Goal: Transaction & Acquisition: Purchase product/service

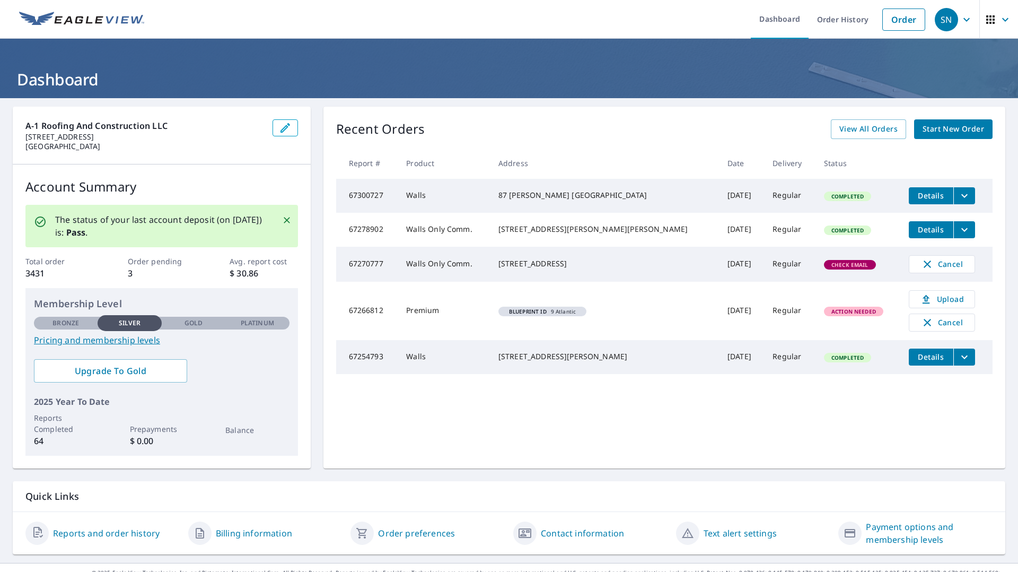
click at [563, 200] on div "87 [PERSON_NAME] [GEOGRAPHIC_DATA]" at bounding box center [604, 195] width 212 height 11
click at [958, 192] on icon "filesDropdownBtn-67300727" at bounding box center [964, 195] width 13 height 13
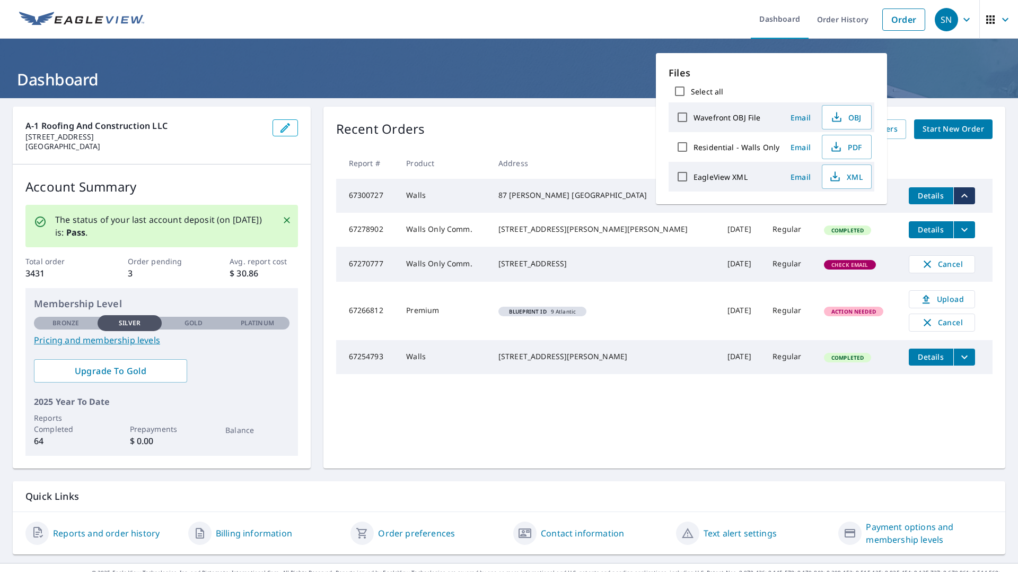
click at [832, 212] on td "Completed" at bounding box center [857, 196] width 85 height 34
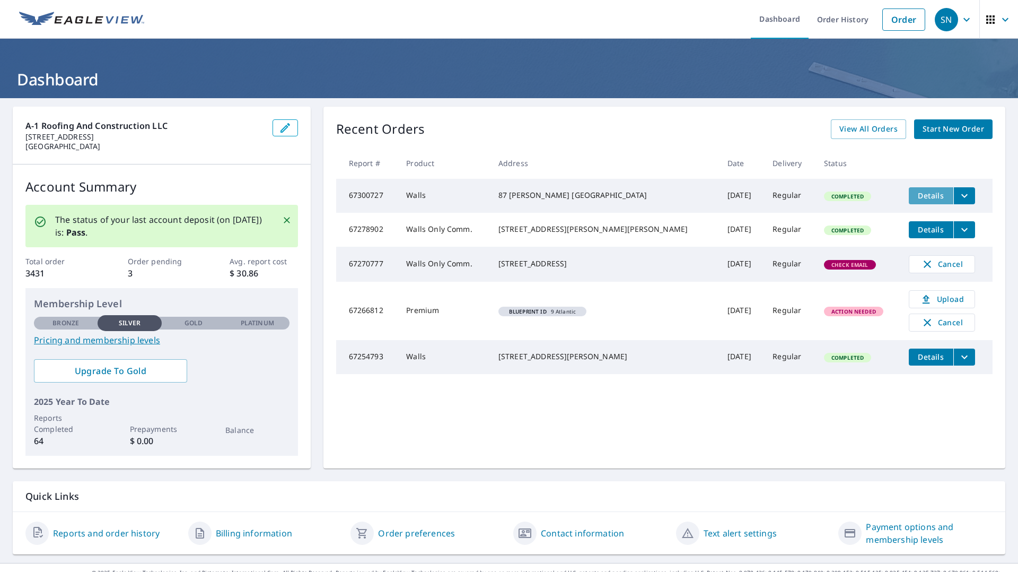
click at [915, 198] on span "Details" at bounding box center [931, 195] width 32 height 10
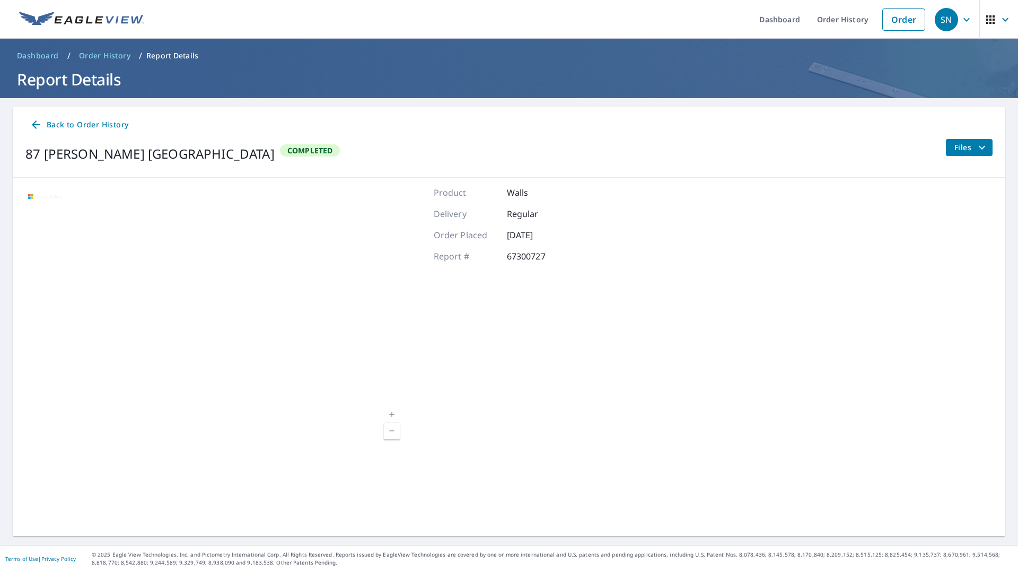
click at [980, 150] on button "Files" at bounding box center [968, 147] width 47 height 17
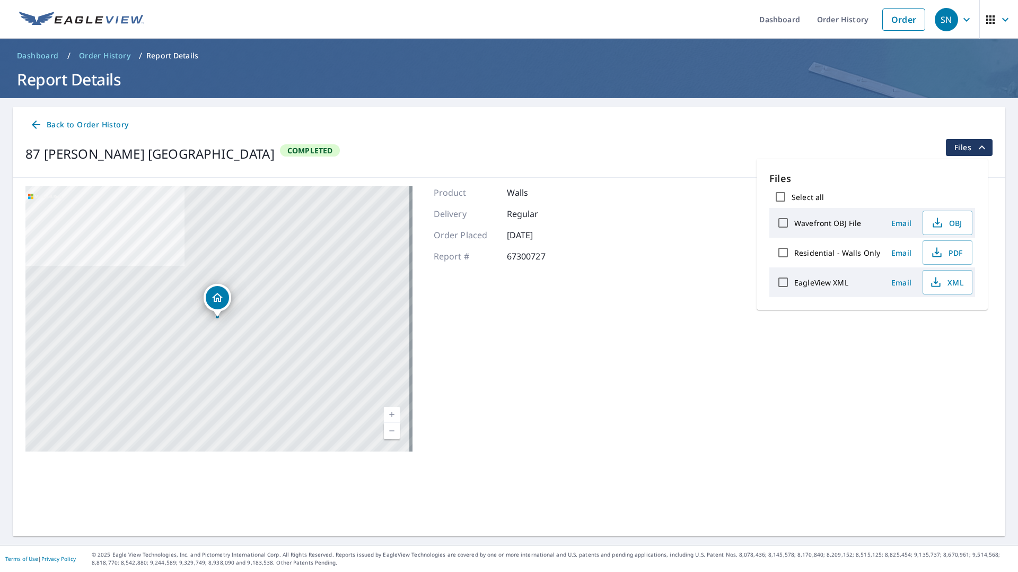
click at [770, 172] on p "Files" at bounding box center [872, 178] width 206 height 14
click at [976, 143] on icon "filesDropdownBtn-67300727" at bounding box center [982, 147] width 13 height 13
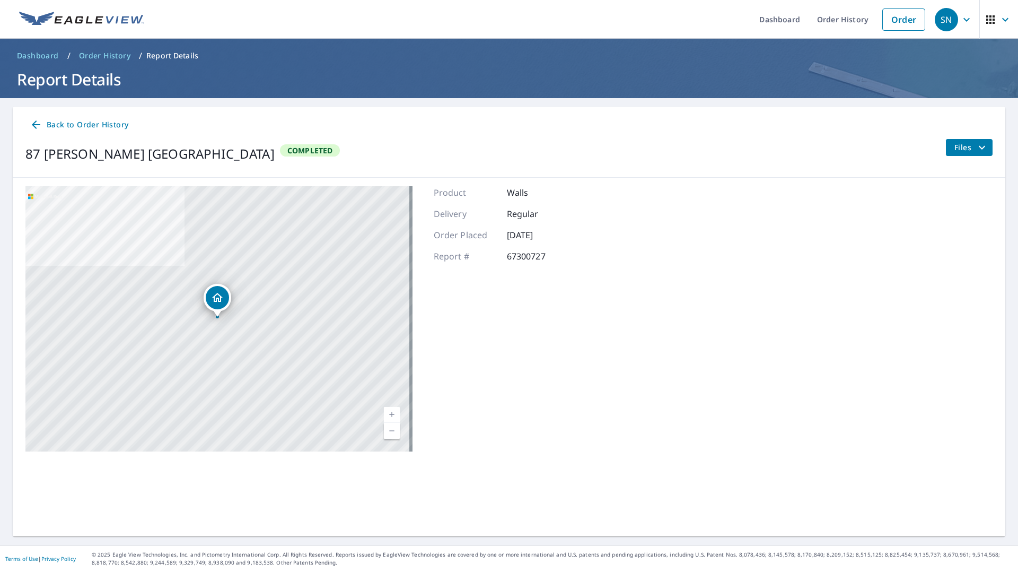
click at [93, 126] on span "Back to Order History" at bounding box center [79, 124] width 99 height 13
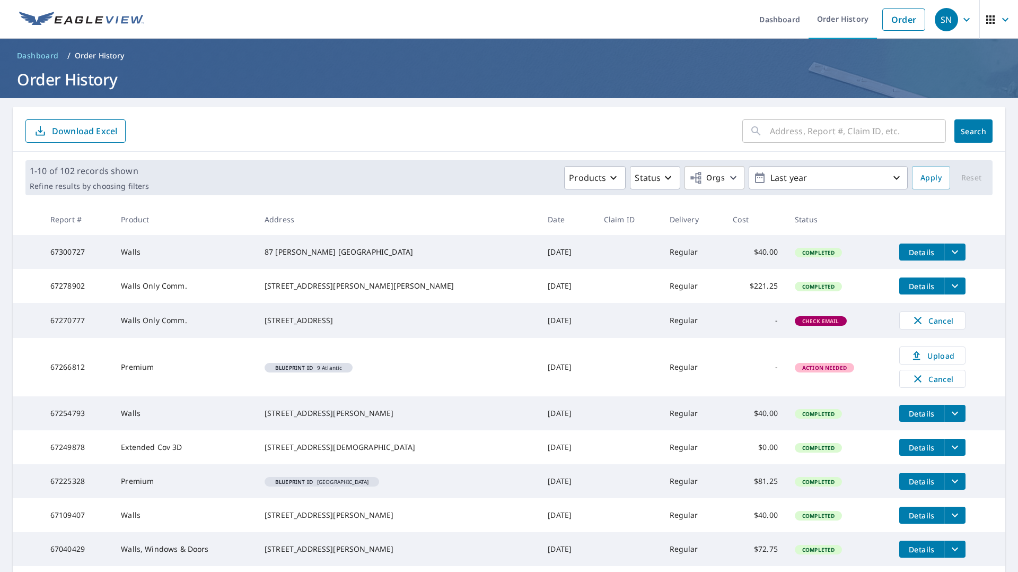
click at [131, 217] on th "Product" at bounding box center [184, 219] width 144 height 31
click at [906, 256] on span "Details" at bounding box center [922, 252] width 32 height 10
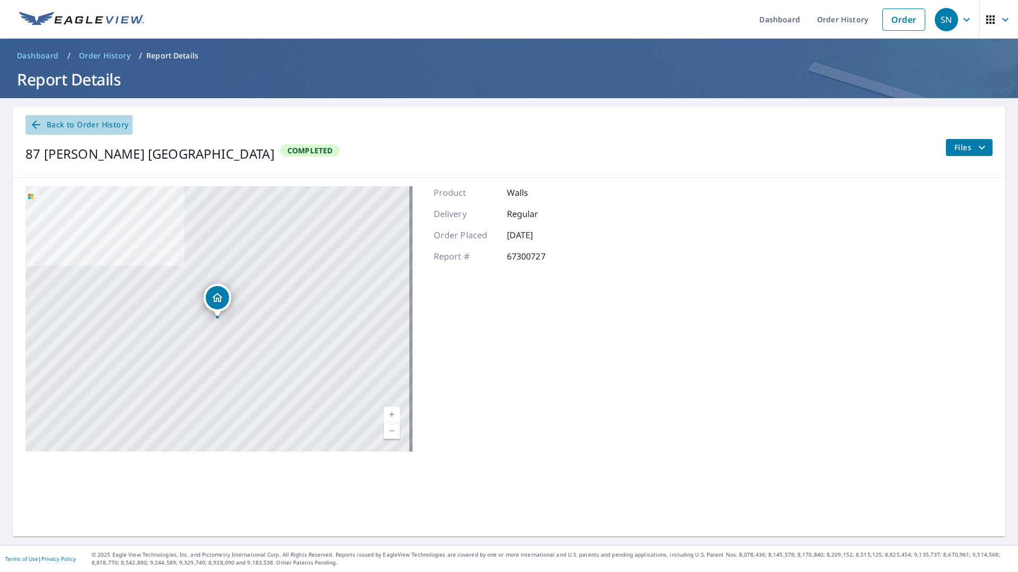
click at [48, 124] on span "Back to Order History" at bounding box center [79, 124] width 99 height 13
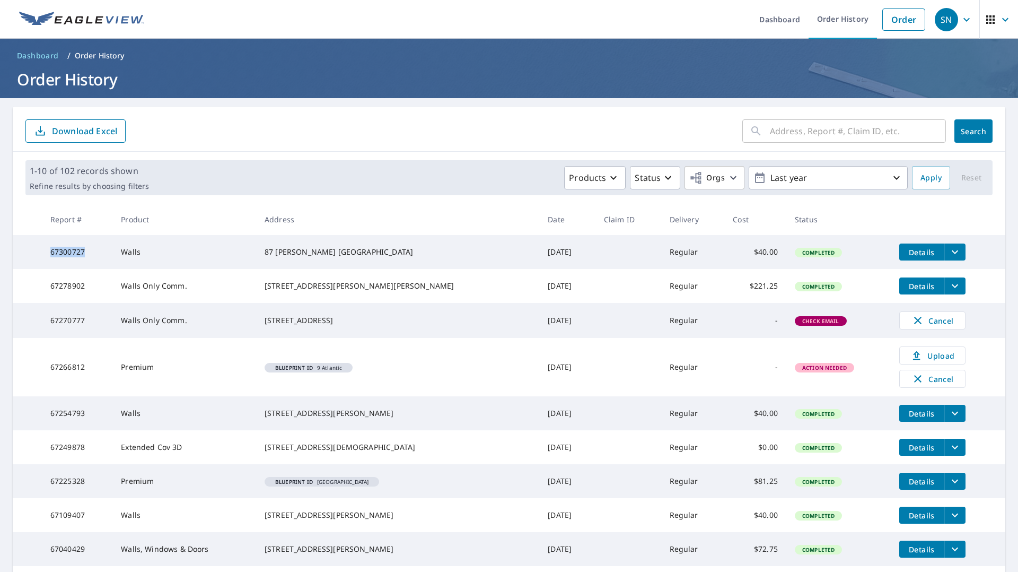
drag, startPoint x: 87, startPoint y: 256, endPoint x: 47, endPoint y: 259, distance: 40.4
click at [47, 259] on td "67300727" at bounding box center [77, 252] width 71 height 34
copy td "67300727"
click at [207, 243] on td "Walls" at bounding box center [184, 252] width 144 height 34
click at [908, 141] on input "text" at bounding box center [858, 131] width 176 height 30
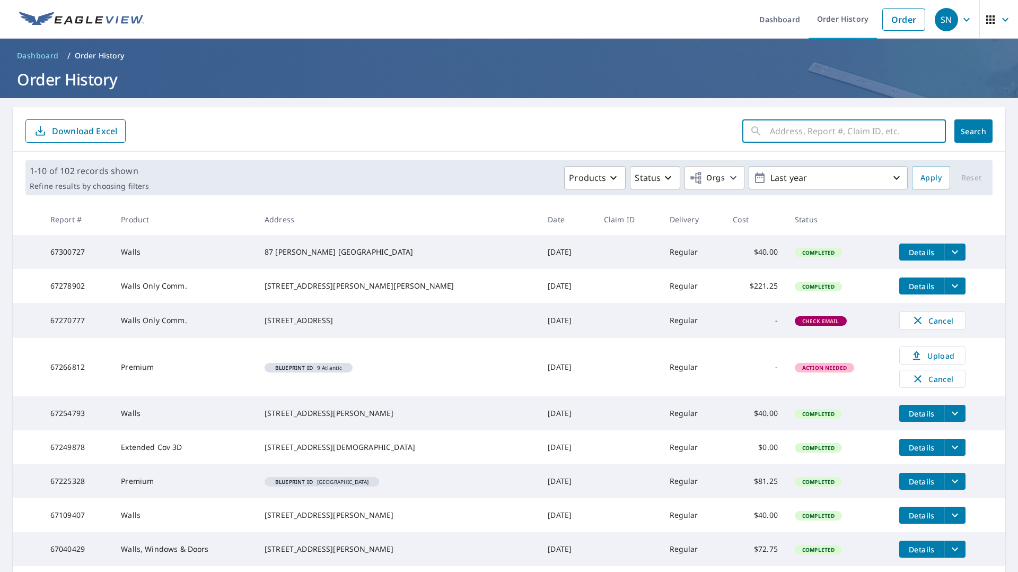
paste input "67300727"
type input "67300727"
click at [963, 129] on span "Search" at bounding box center [973, 131] width 21 height 10
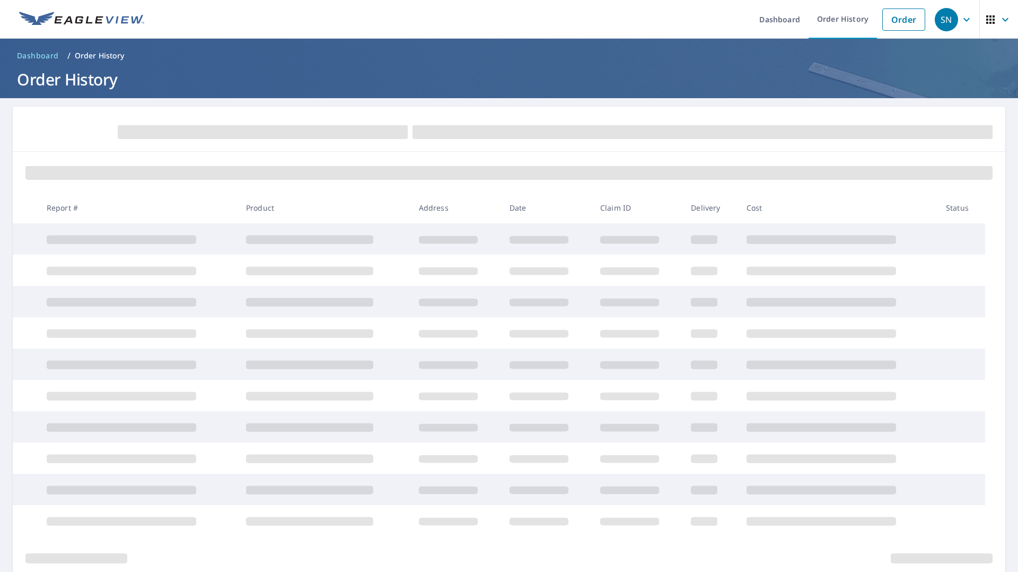
click at [166, 106] on main "Report # Product Address Date Claim ID Delivery Cost Status" at bounding box center [509, 342] width 1018 height 489
click at [29, 56] on span "Dashboard" at bounding box center [38, 55] width 42 height 11
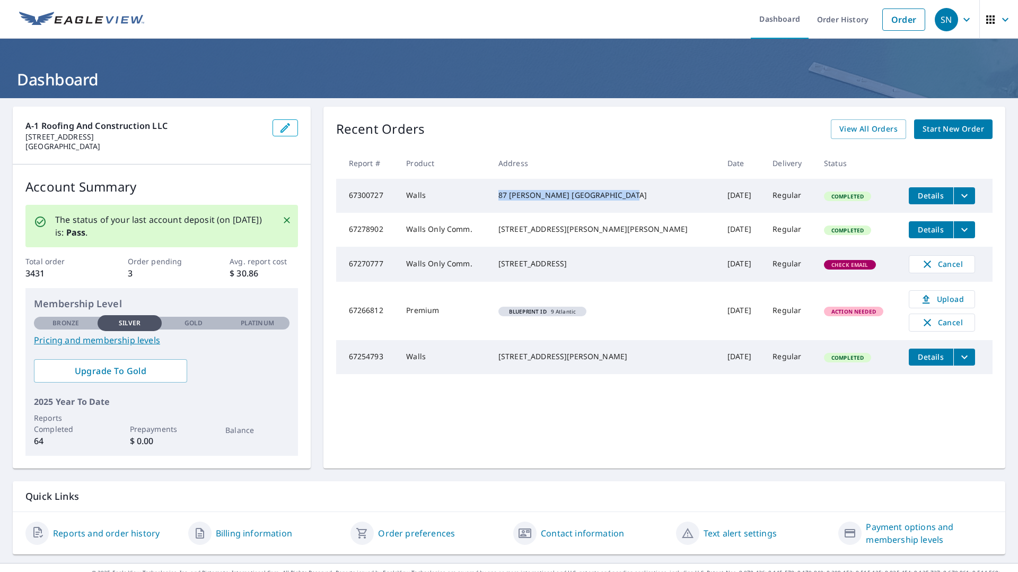
drag, startPoint x: 595, startPoint y: 204, endPoint x: 520, endPoint y: 194, distance: 75.4
click at [520, 194] on div "87 [PERSON_NAME] [GEOGRAPHIC_DATA]" at bounding box center [604, 195] width 212 height 11
copy div "87 [PERSON_NAME] [GEOGRAPHIC_DATA]"
click at [934, 130] on span "Start New Order" at bounding box center [954, 128] width 62 height 13
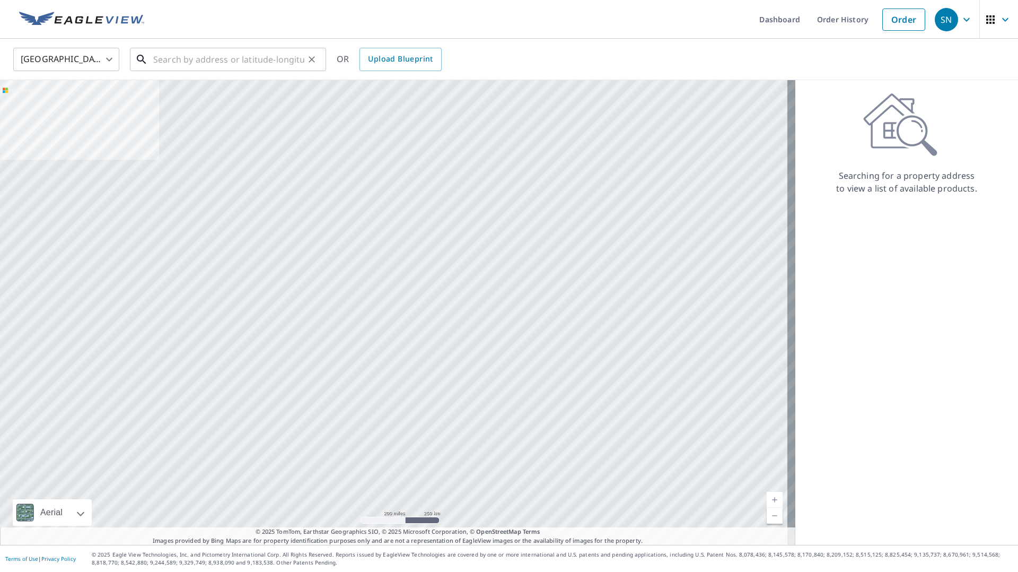
click at [206, 61] on input "text" at bounding box center [228, 60] width 151 height 30
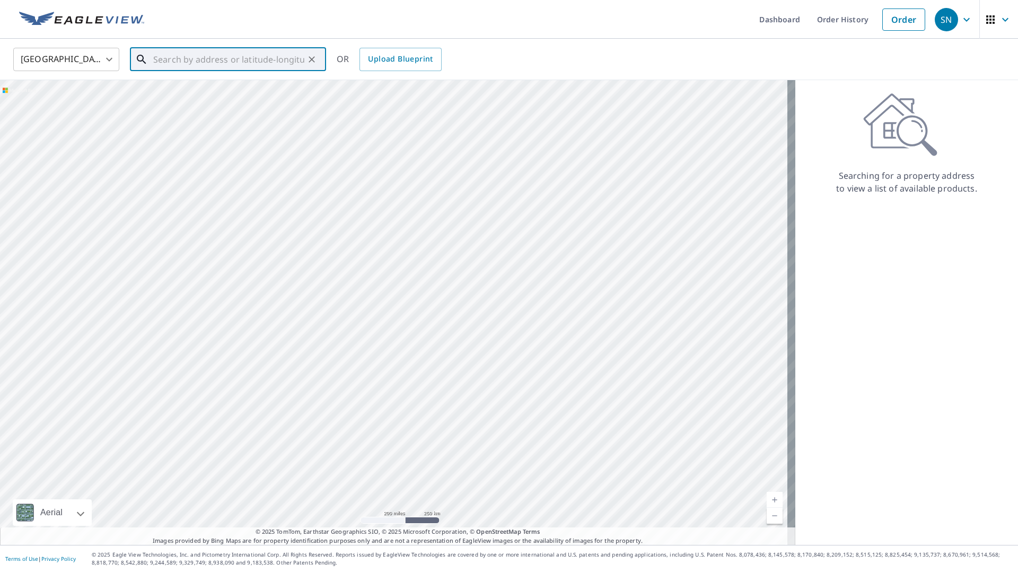
paste input "87 [PERSON_NAME] [GEOGRAPHIC_DATA]"
click at [232, 90] on span "87 [PERSON_NAME]" at bounding box center [234, 90] width 166 height 13
type input "87 [PERSON_NAME] [GEOGRAPHIC_DATA]"
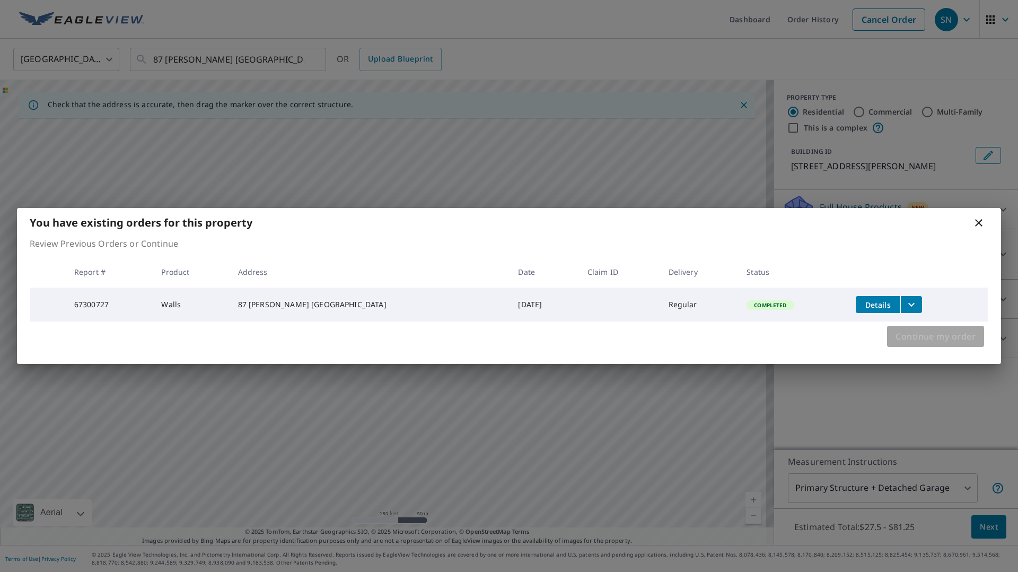
click at [935, 336] on span "Continue my order" at bounding box center [936, 336] width 80 height 15
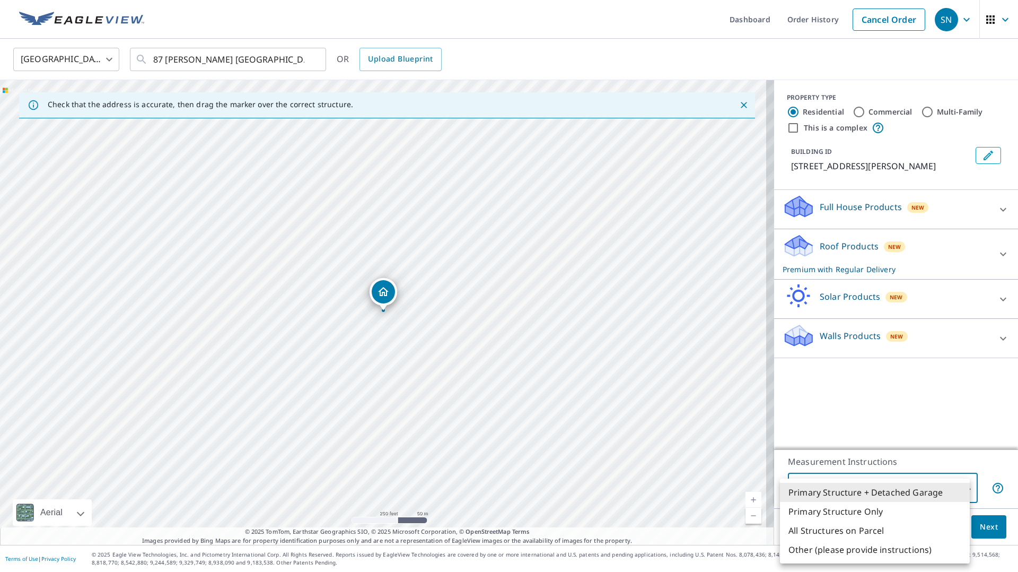
click at [949, 488] on body "SN SN Dashboard Order History Cancel Order SN [GEOGRAPHIC_DATA] [GEOGRAPHIC_DAT…" at bounding box center [509, 286] width 1018 height 572
click at [934, 424] on div at bounding box center [509, 286] width 1018 height 572
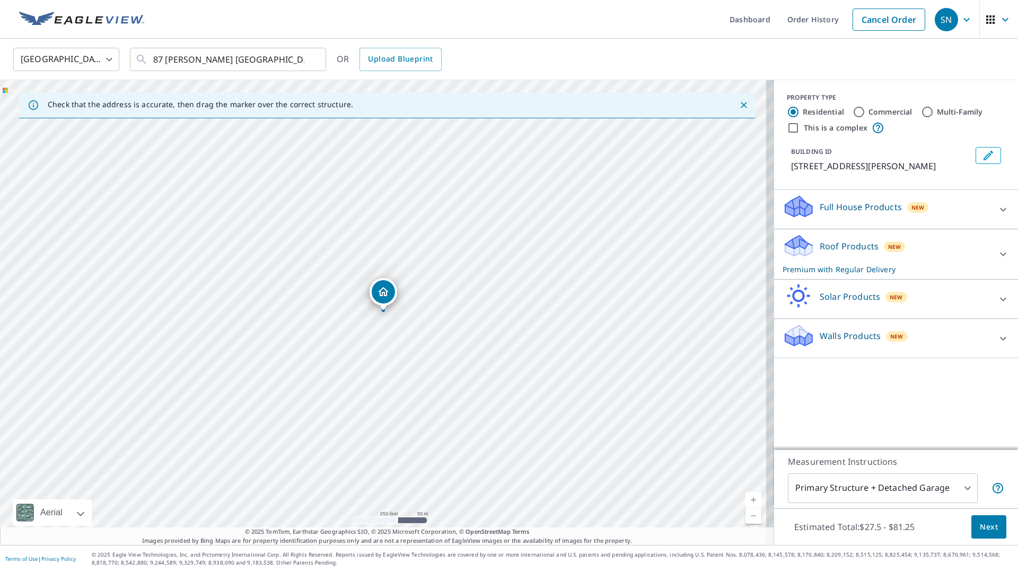
click at [945, 341] on div "Walls Products New" at bounding box center [887, 338] width 208 height 30
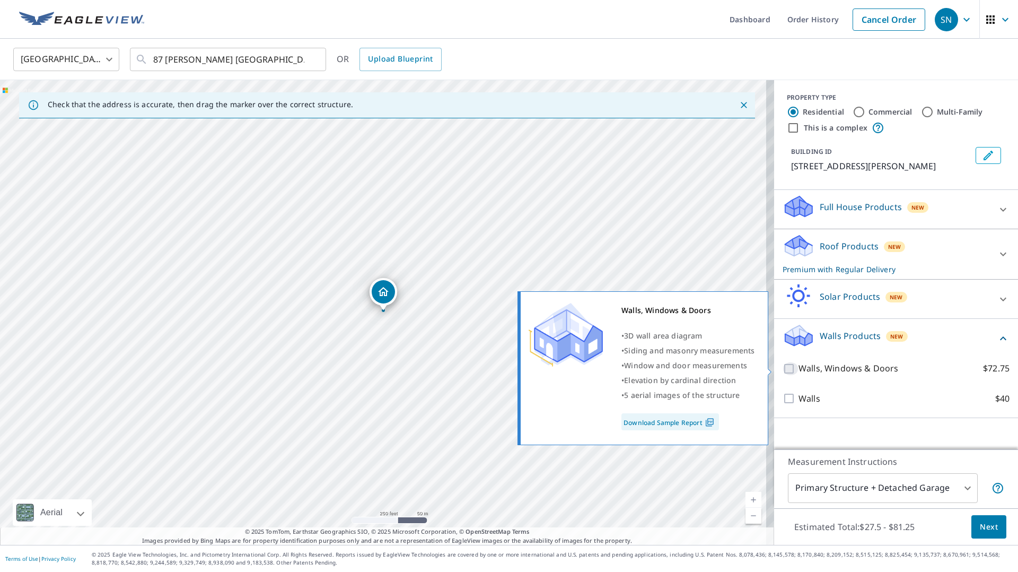
click at [783, 370] on input "Walls, Windows & Doors $72.75" at bounding box center [791, 368] width 16 height 13
checkbox input "true"
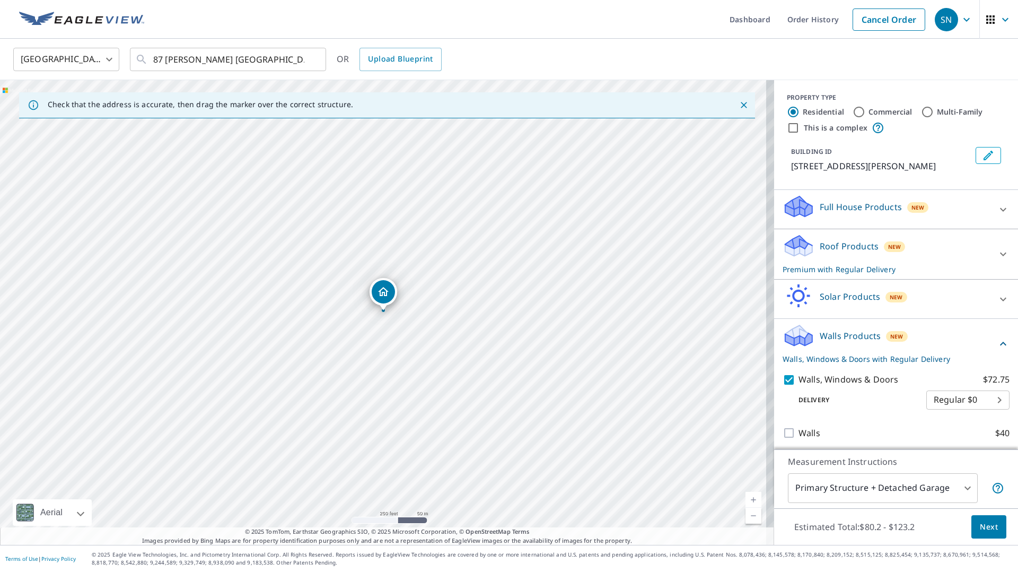
click at [983, 523] on span "Next" at bounding box center [989, 526] width 18 height 13
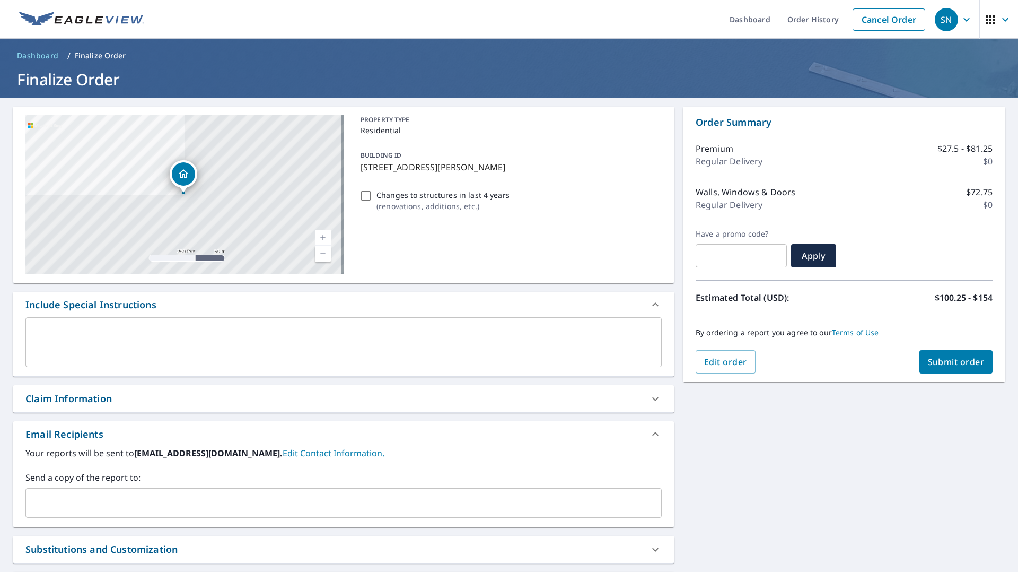
click at [963, 362] on span "Submit order" at bounding box center [956, 362] width 57 height 12
checkbox input "true"
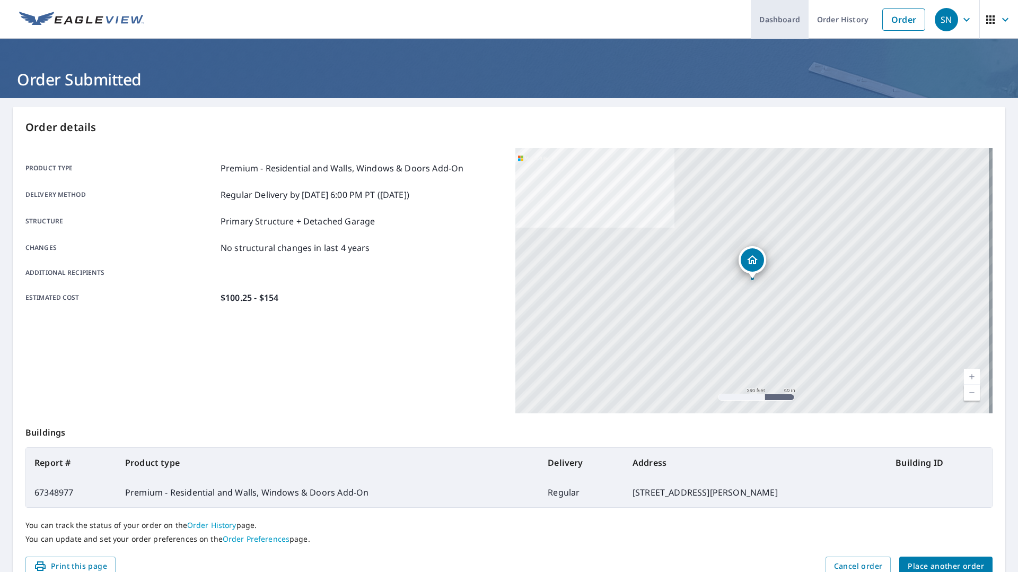
click at [766, 14] on link "Dashboard" at bounding box center [780, 19] width 58 height 39
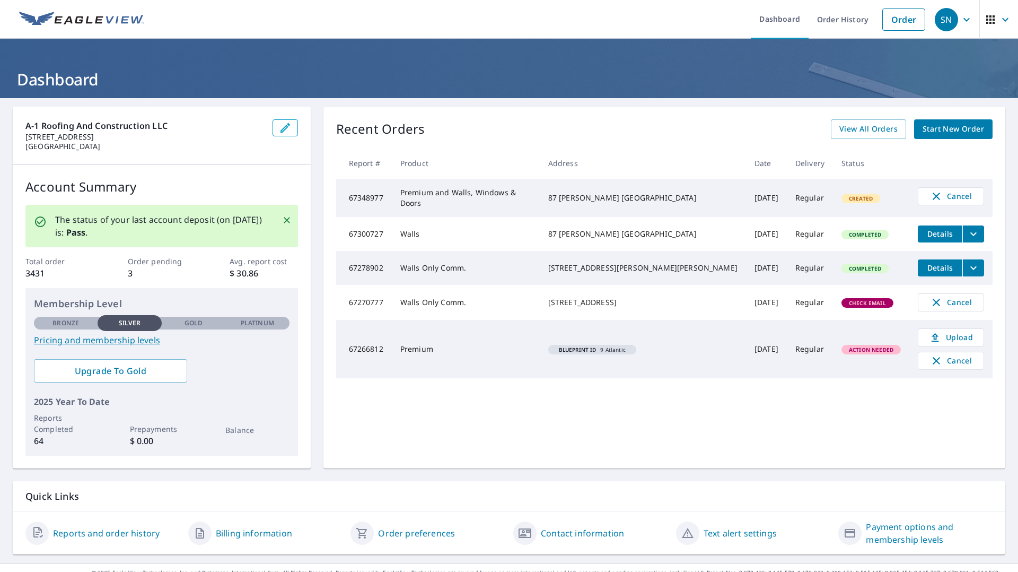
click at [967, 229] on icon "filesDropdownBtn-67300727" at bounding box center [973, 233] width 13 height 13
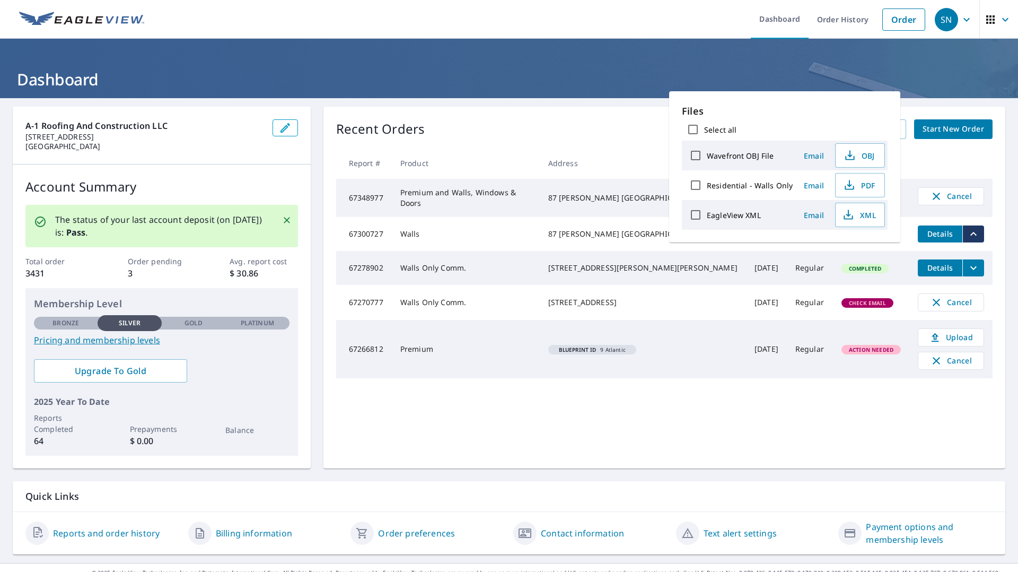
click at [540, 227] on td "Walls" at bounding box center [466, 234] width 148 height 34
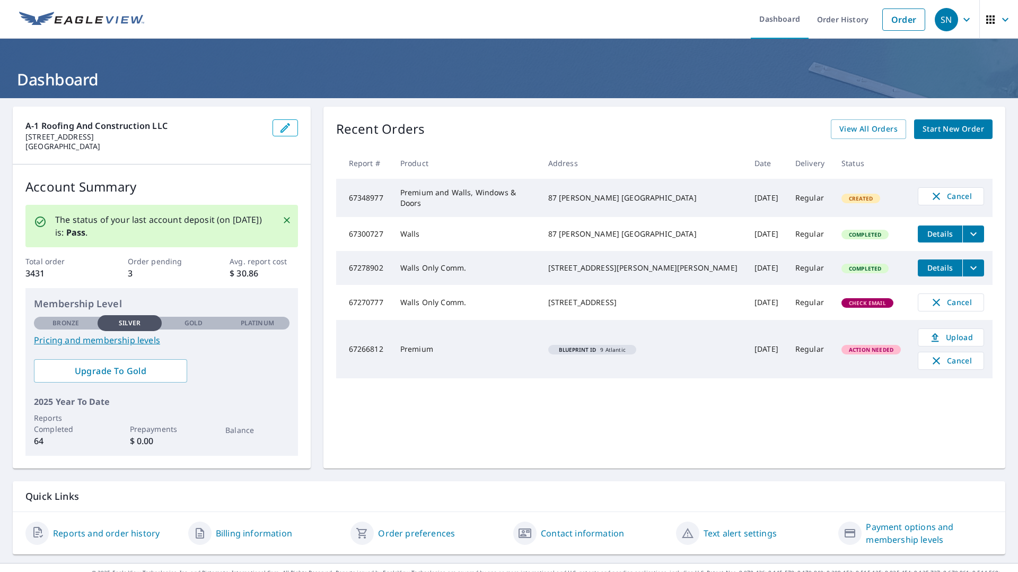
drag, startPoint x: 924, startPoint y: 171, endPoint x: 927, endPoint y: 176, distance: 5.7
click at [925, 173] on th at bounding box center [950, 162] width 83 height 31
click at [932, 198] on span "Cancel" at bounding box center [951, 196] width 44 height 13
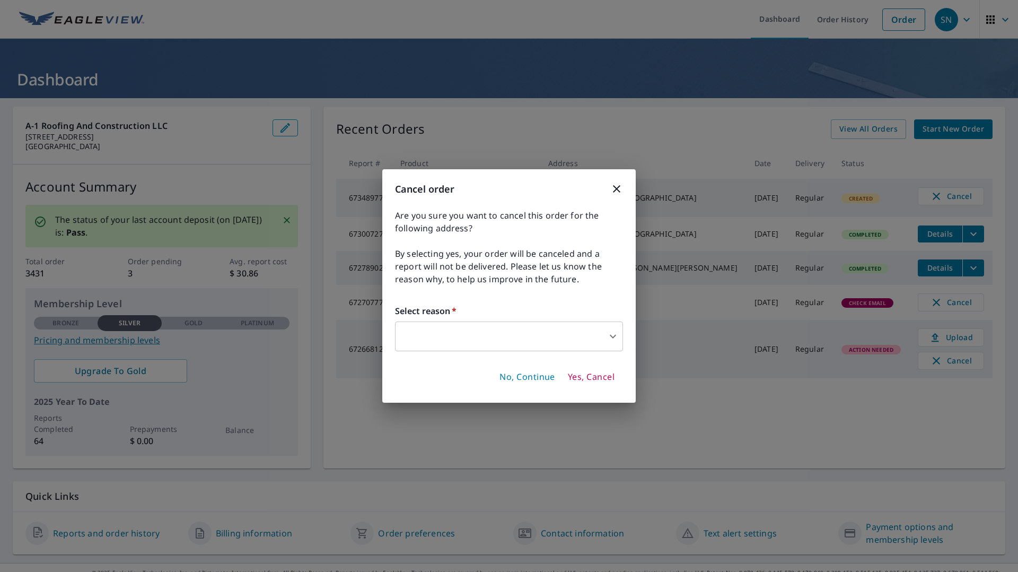
click at [586, 378] on span "Yes, Cancel" at bounding box center [591, 377] width 47 height 12
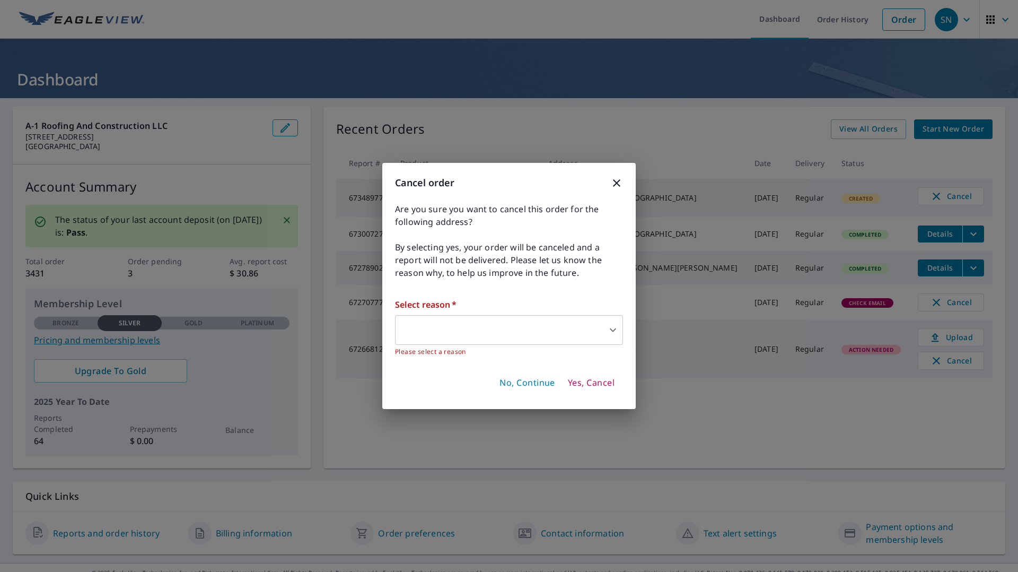
click at [582, 319] on body "SN SN Dashboard Order History Order SN Dashboard A-1 Roofing and Construction L…" at bounding box center [509, 286] width 1018 height 572
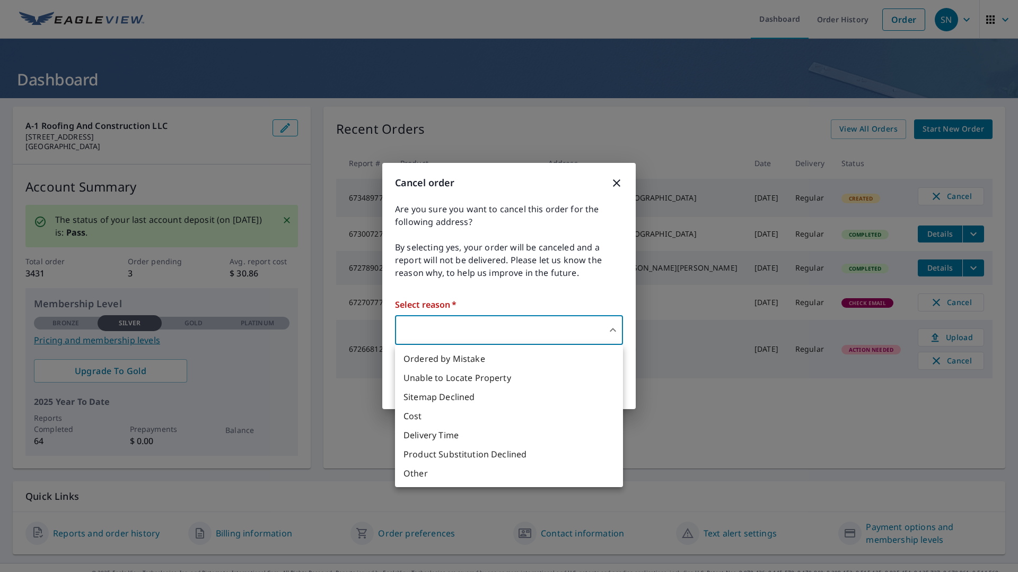
click at [455, 358] on li "Ordered by Mistake" at bounding box center [509, 358] width 228 height 19
type input "30"
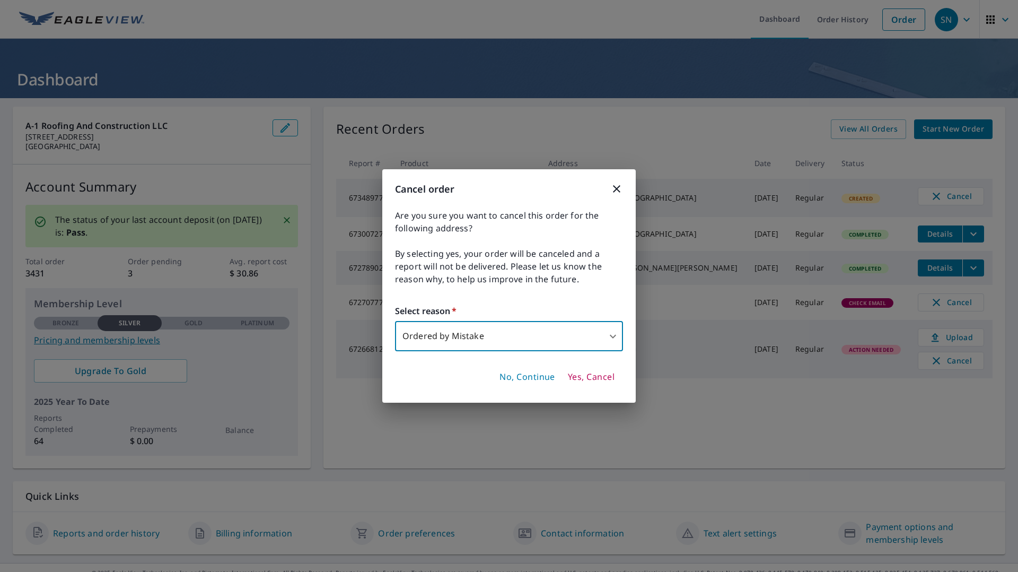
click at [594, 374] on span "Yes, Cancel" at bounding box center [591, 377] width 47 height 12
